Goal: Find contact information: Find contact information

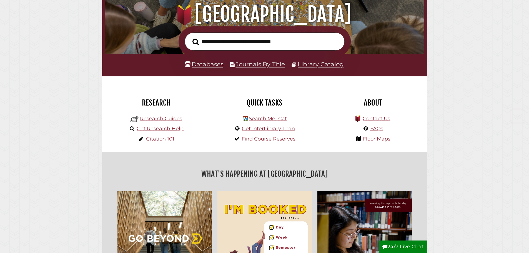
scroll to position [83, 0]
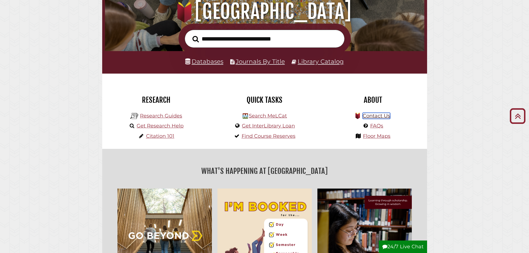
click at [385, 114] on link "Contact Us" at bounding box center [376, 116] width 27 height 6
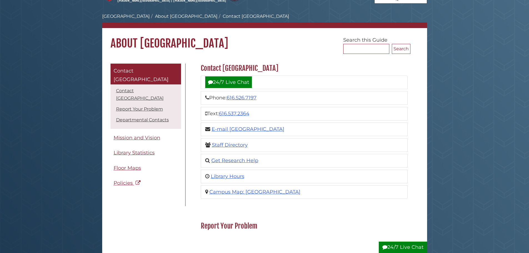
scroll to position [28, 0]
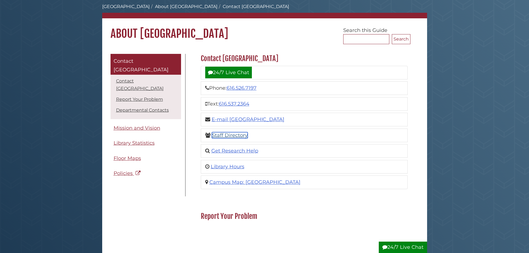
click at [229, 134] on link "Staff Directory" at bounding box center [230, 135] width 36 height 6
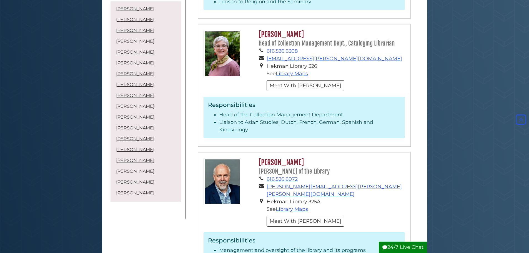
scroll to position [1444, 0]
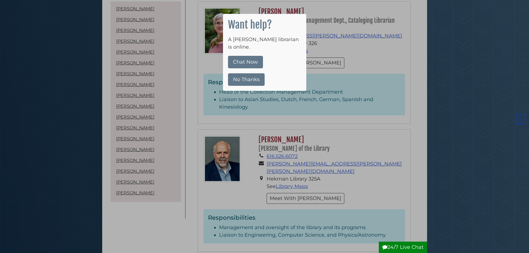
click at [244, 73] on button "No Thanks" at bounding box center [246, 79] width 37 height 12
